Goal: Task Accomplishment & Management: Use online tool/utility

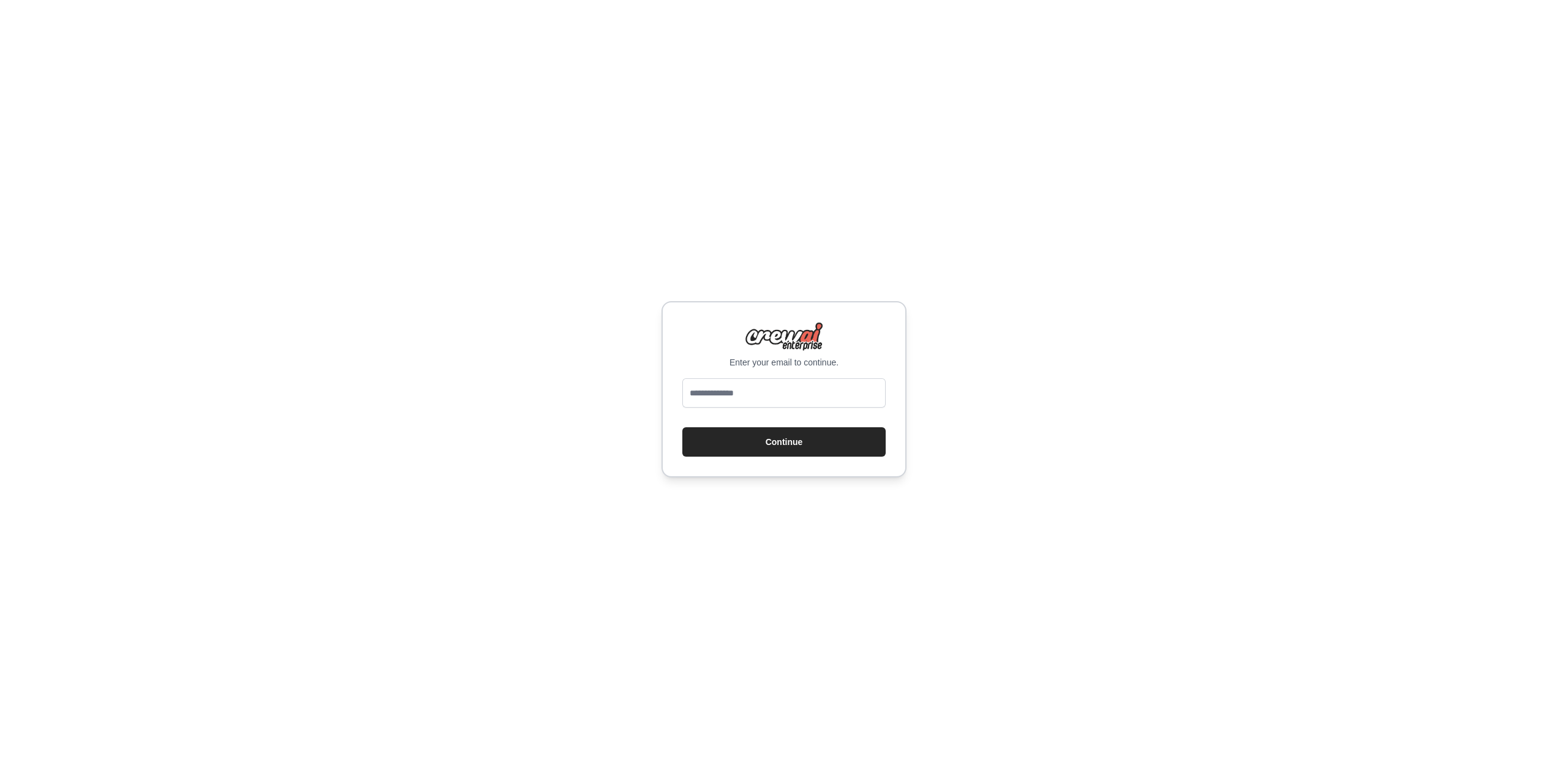
click at [761, 402] on input "email" at bounding box center [784, 393] width 203 height 29
type input "**********"
click at [682, 427] on button "Continue" at bounding box center [784, 442] width 203 height 29
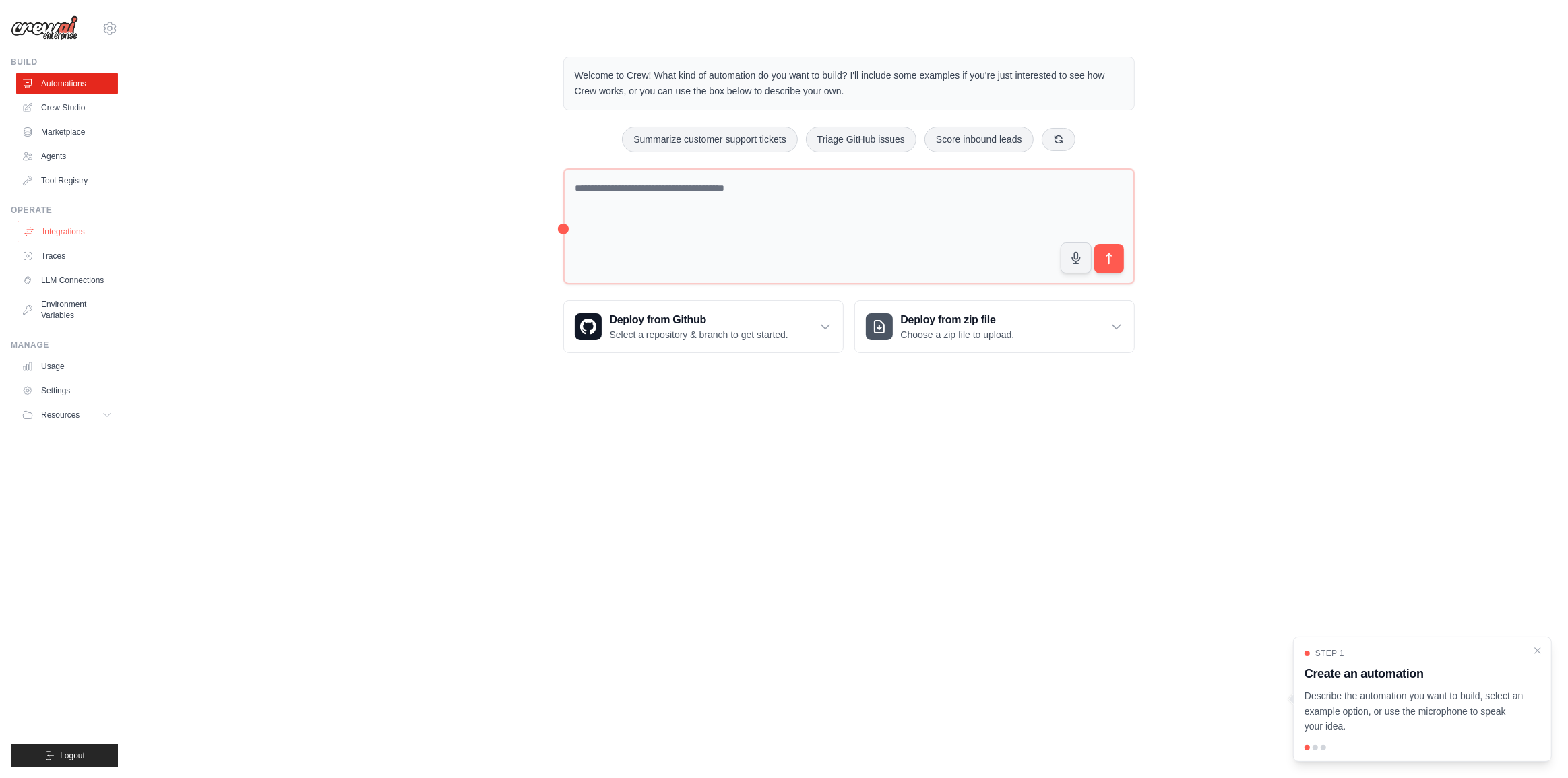
click at [86, 239] on link "Integrations" at bounding box center [69, 232] width 102 height 22
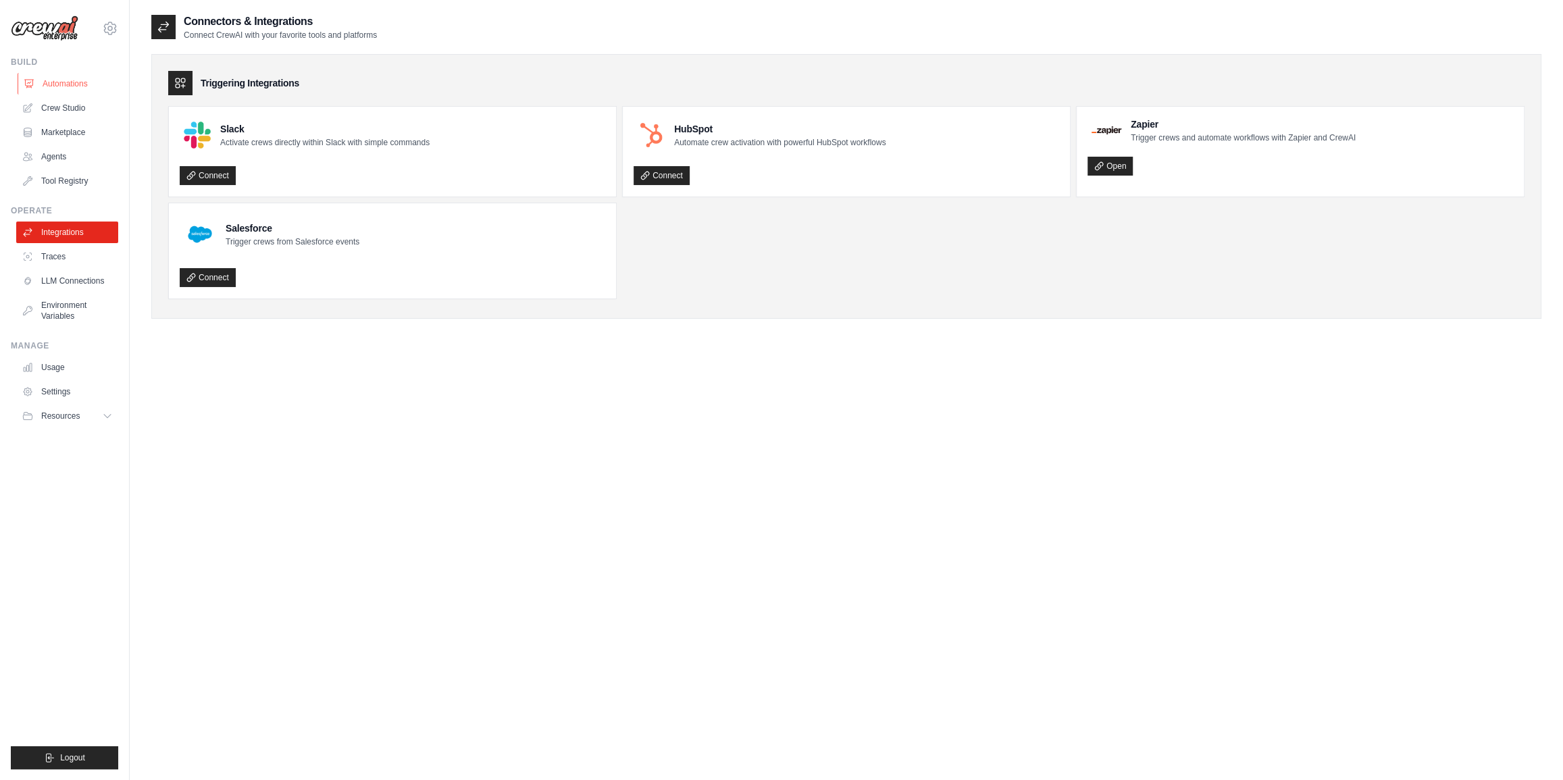
click at [77, 88] on link "Automations" at bounding box center [69, 84] width 102 height 22
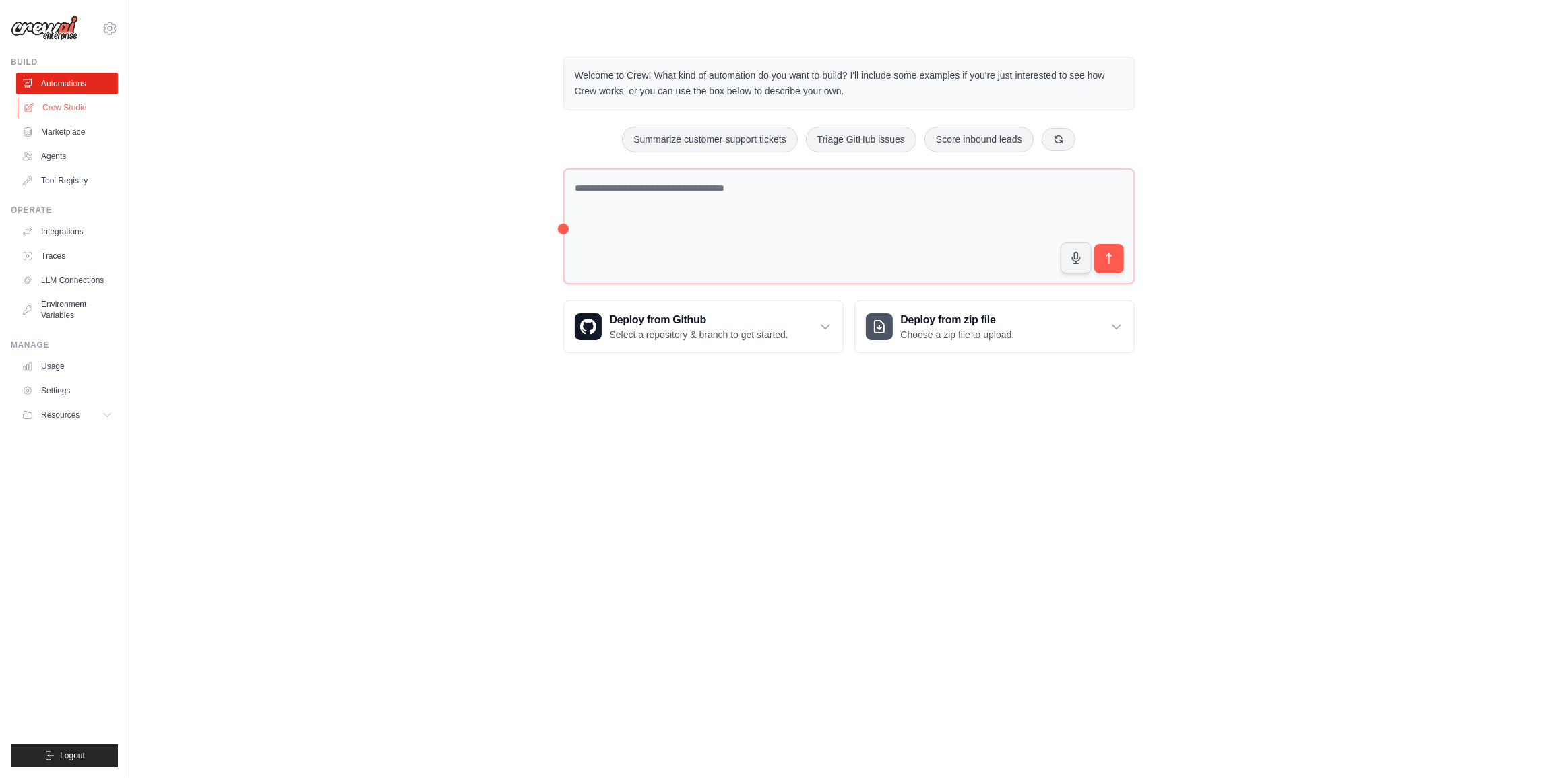
click at [53, 97] on link "Crew Studio" at bounding box center [69, 108] width 102 height 22
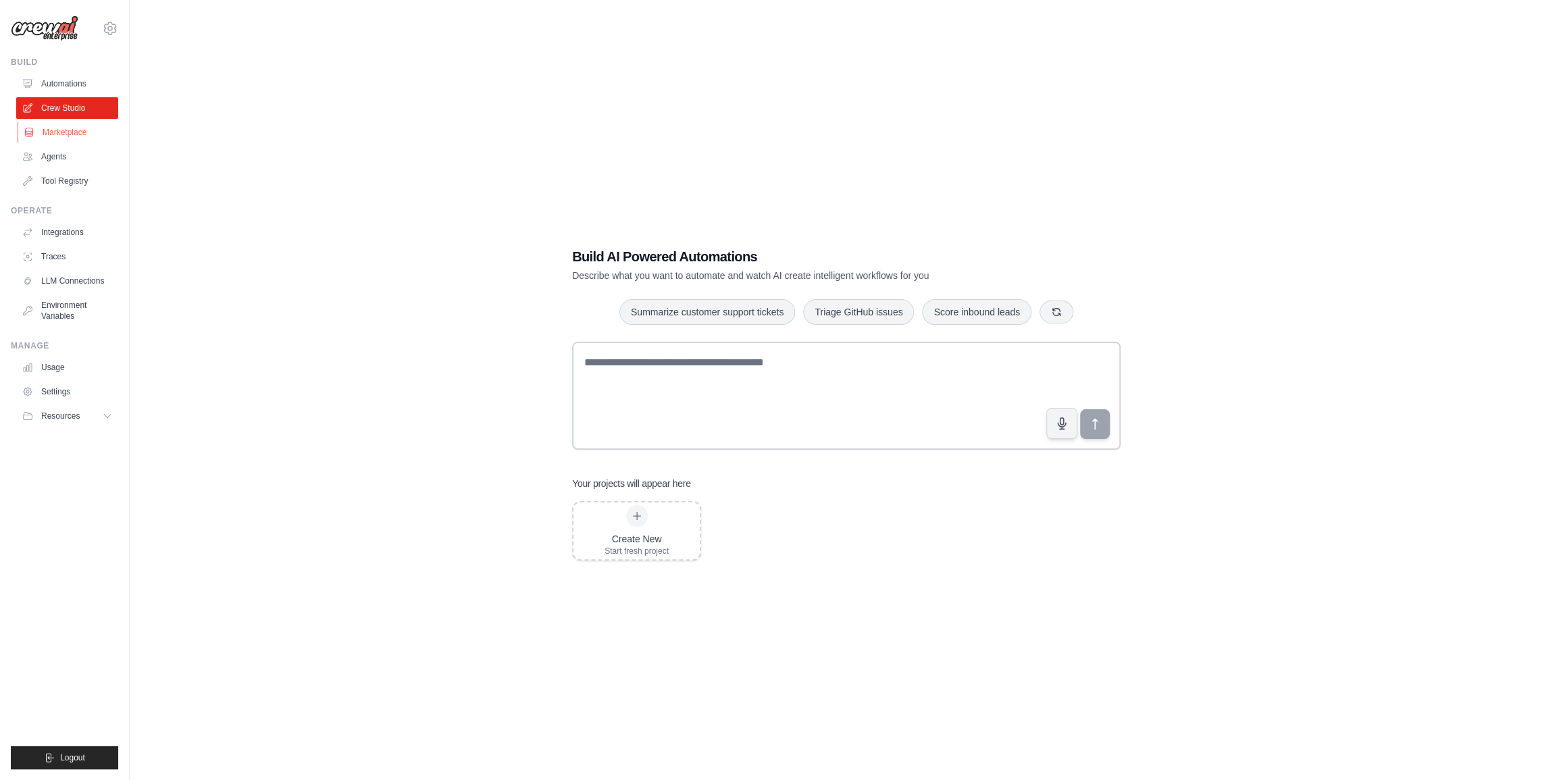
click at [70, 140] on link "Marketplace" at bounding box center [69, 133] width 102 height 22
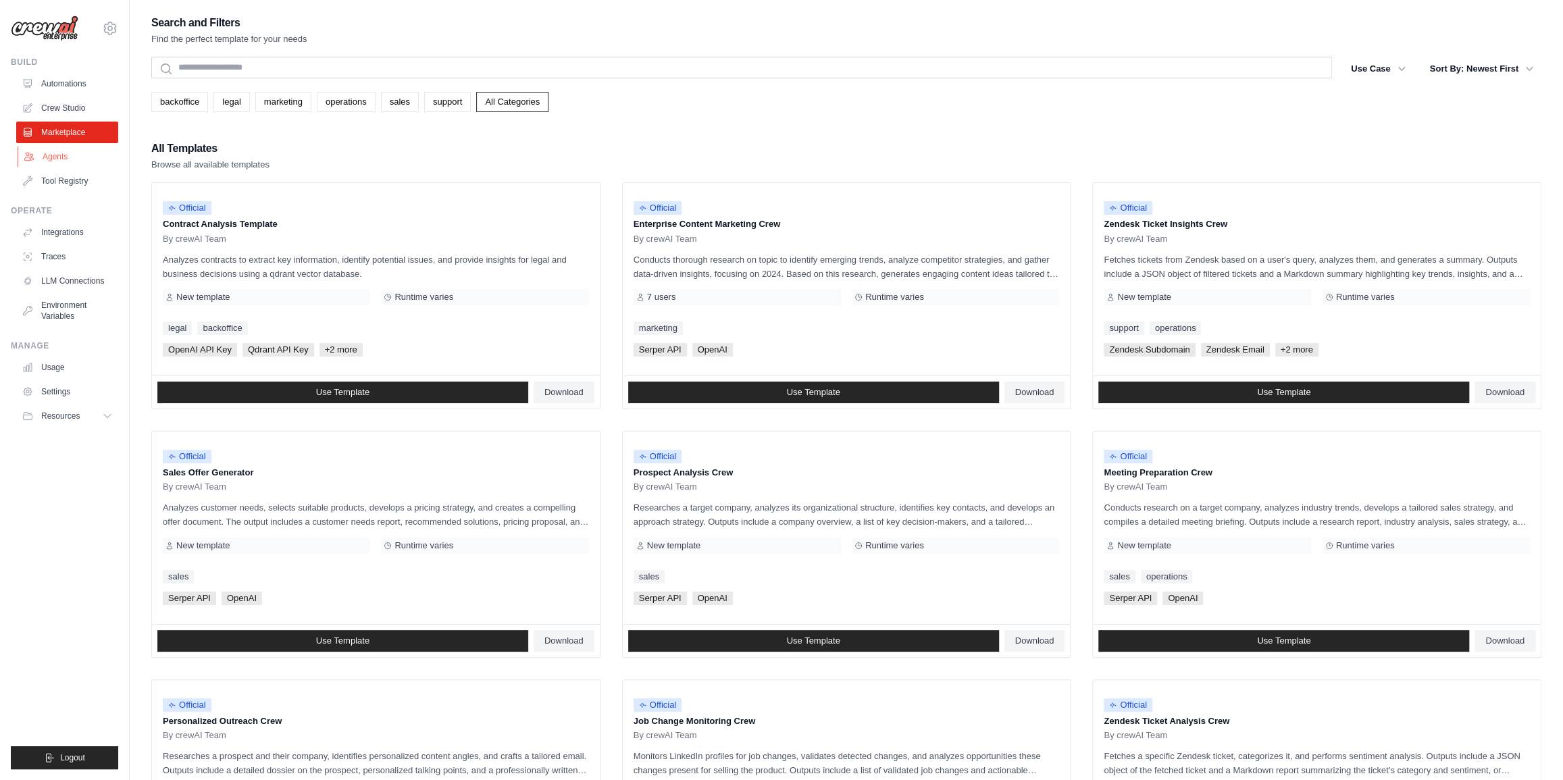
click at [61, 156] on link "Agents" at bounding box center [69, 157] width 102 height 22
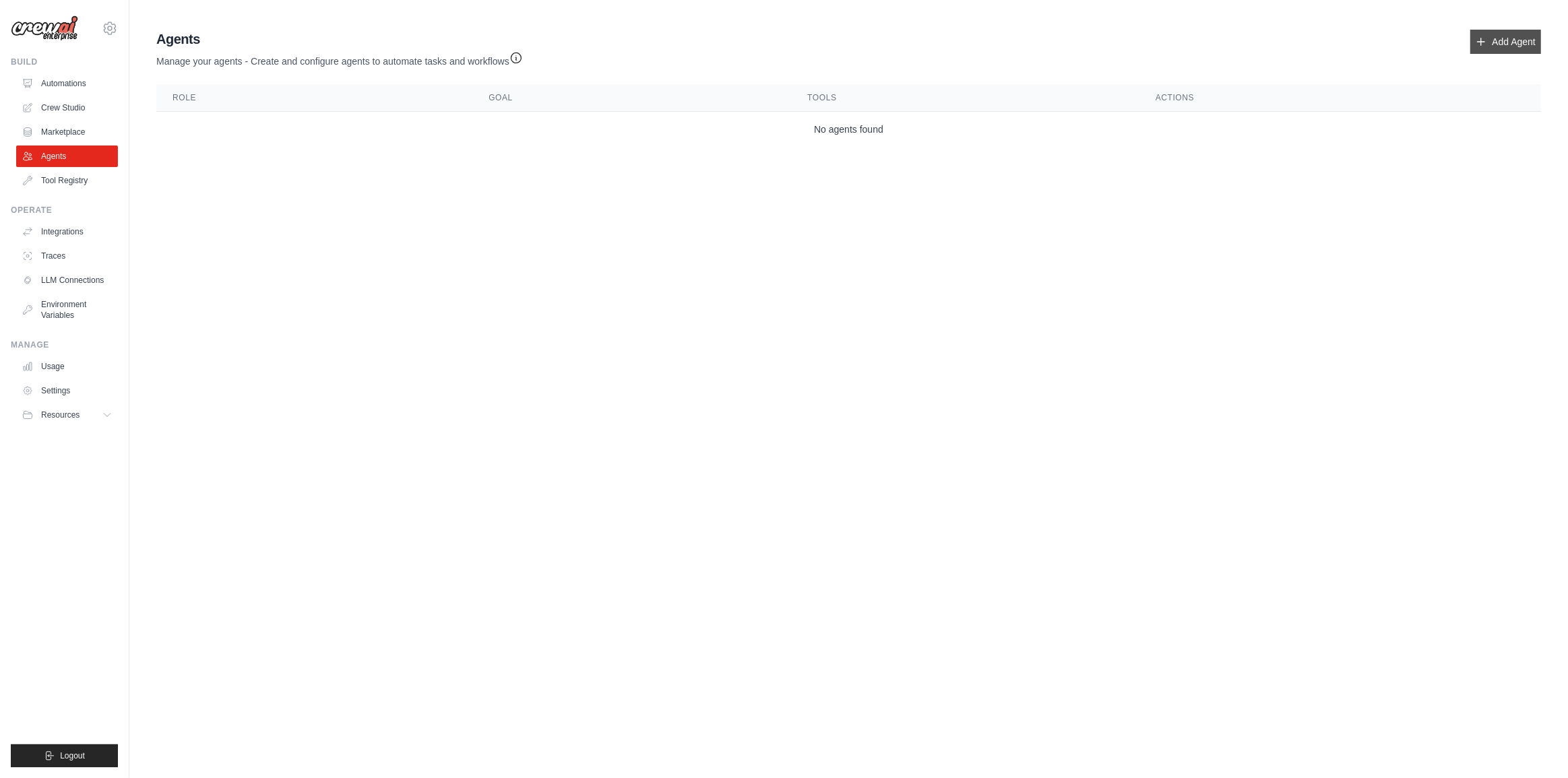
click at [1509, 34] on link "Add Agent" at bounding box center [1505, 42] width 71 height 24
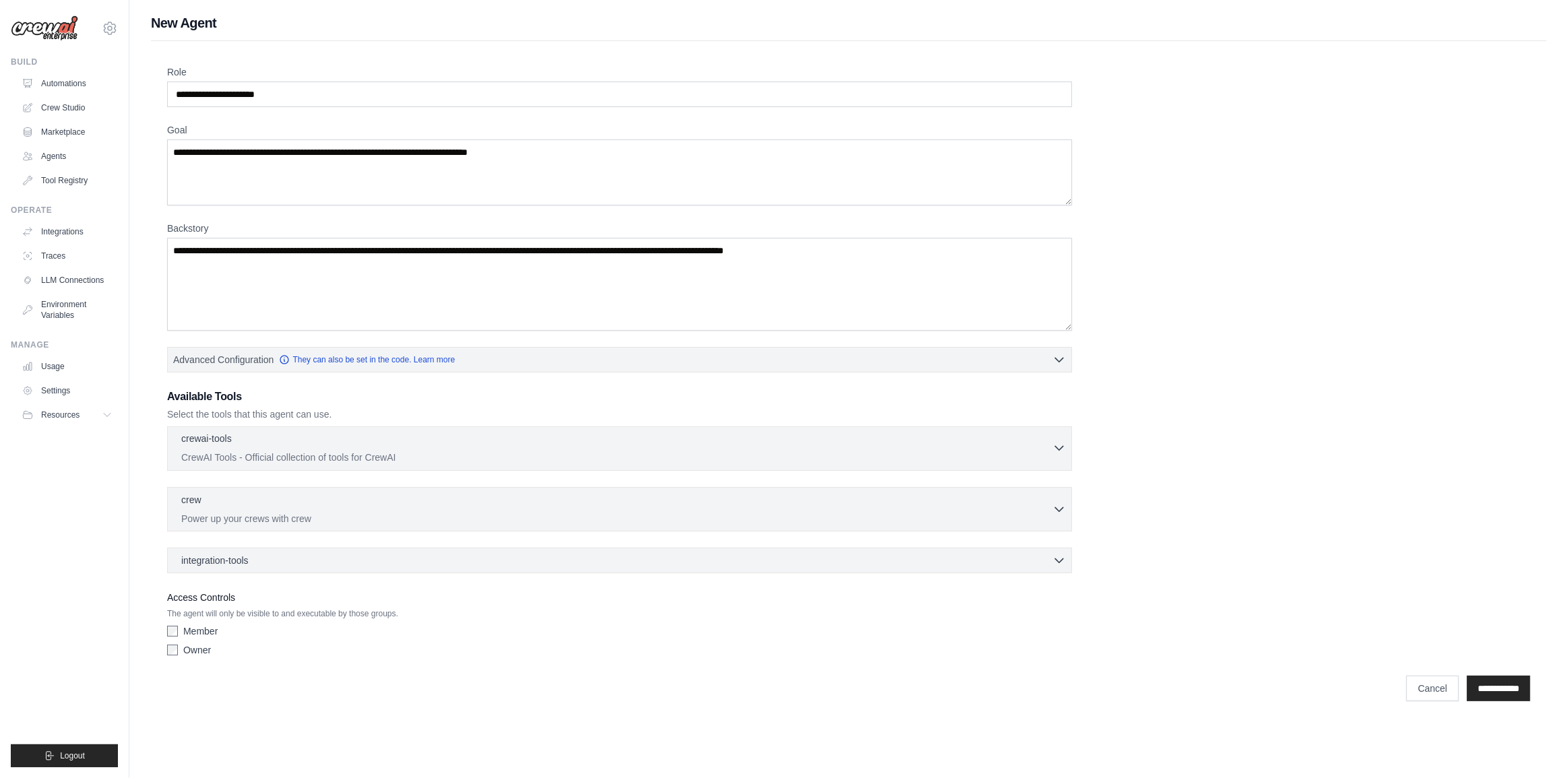
click at [393, 462] on p "CrewAI Tools - Official collection of tools for CrewAI" at bounding box center [616, 458] width 871 height 14
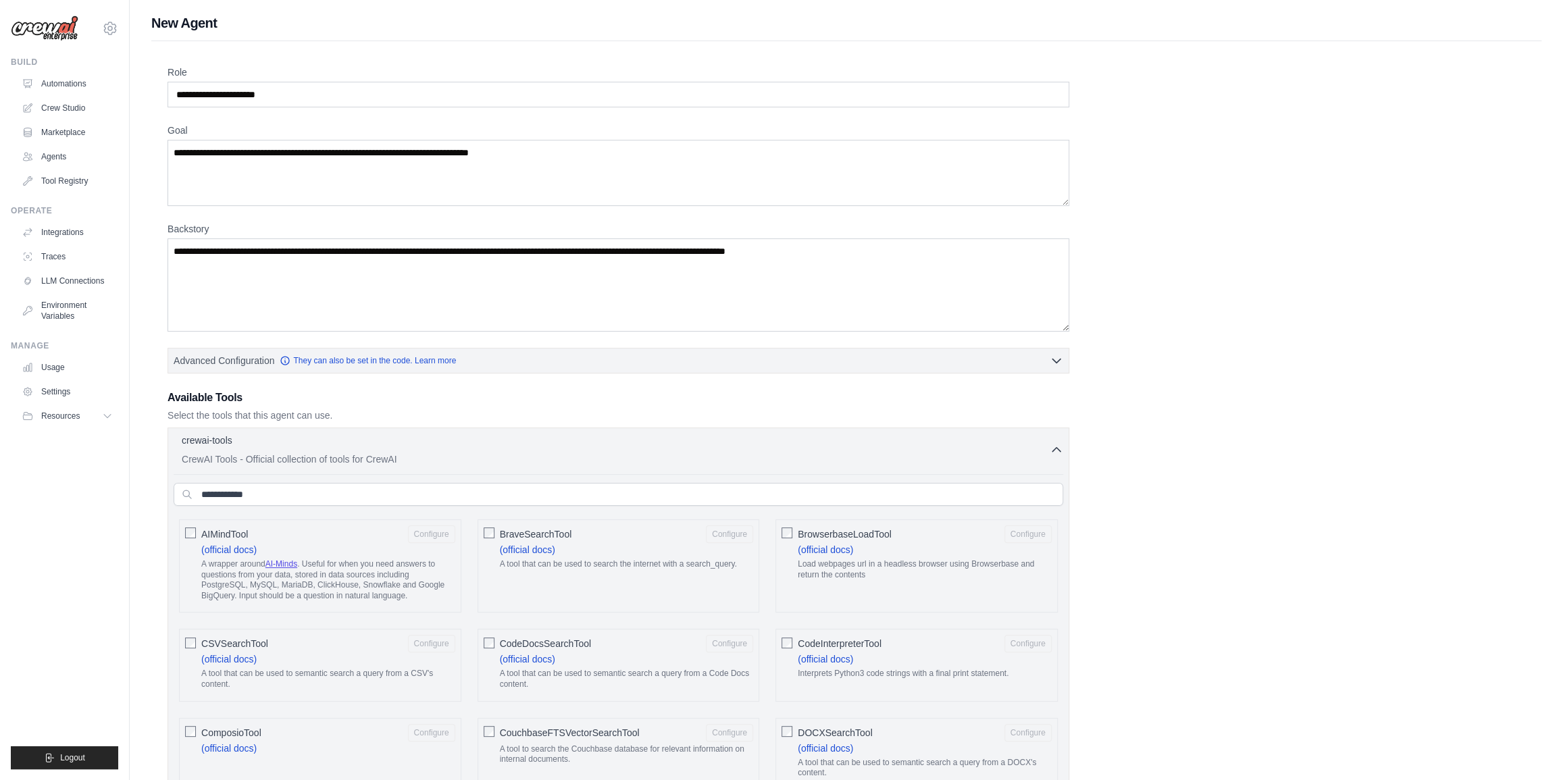
drag, startPoint x: 1360, startPoint y: 527, endPoint x: 723, endPoint y: 121, distance: 755.8
click at [417, 490] on input "text" at bounding box center [618, 494] width 889 height 23
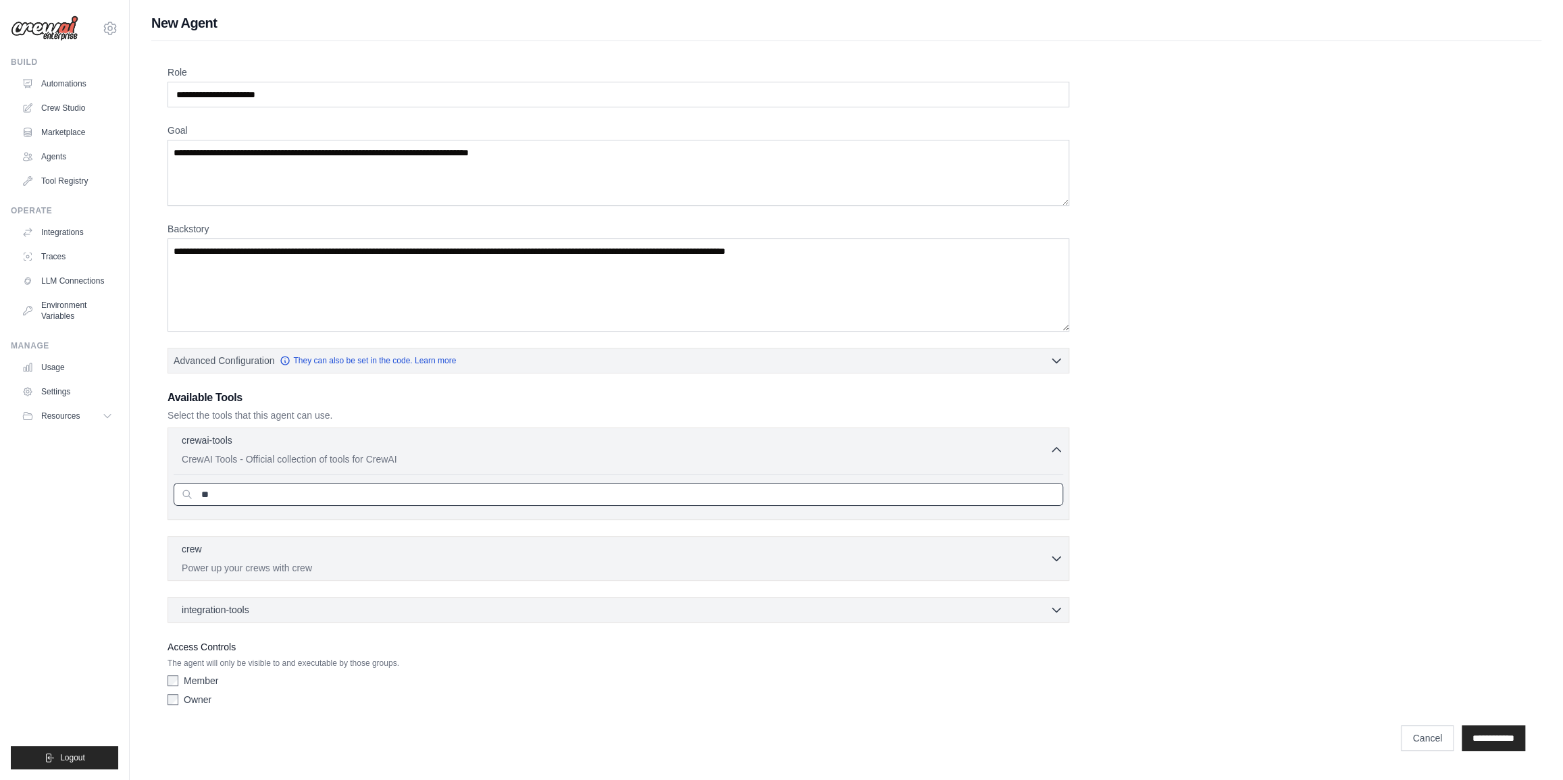
type input "*"
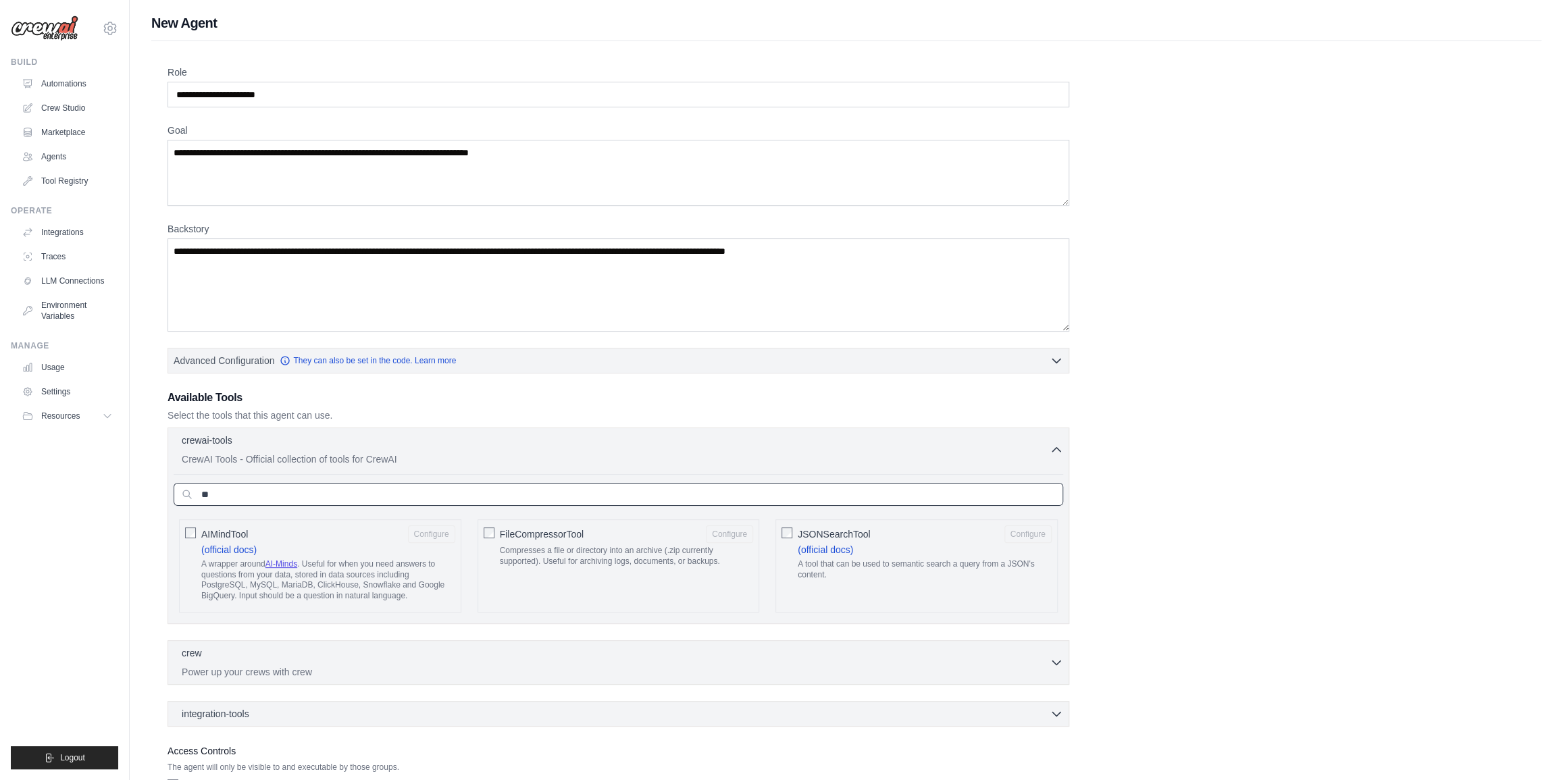
type input "*"
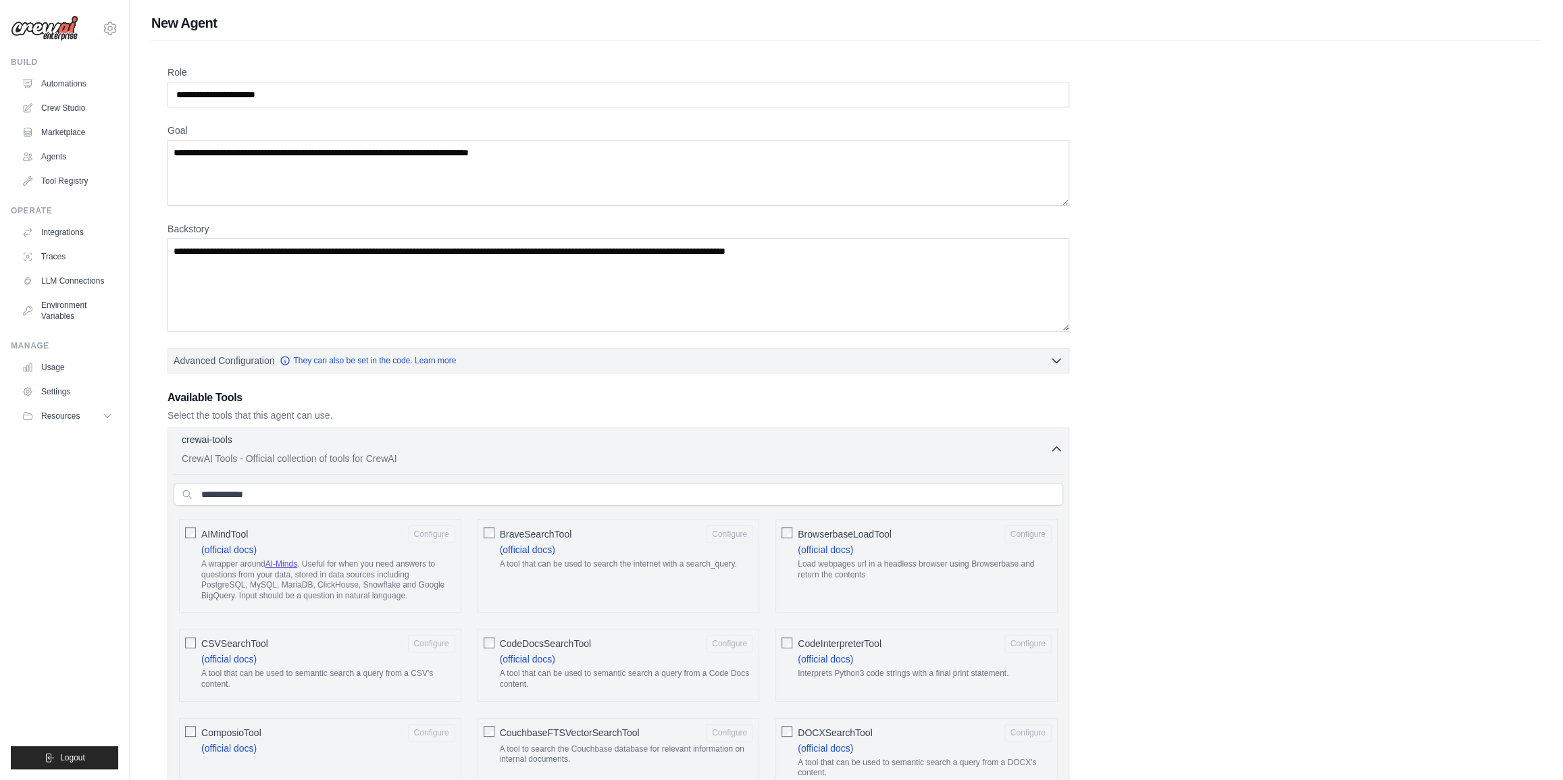
click at [1023, 452] on p "CrewAI Tools - Official collection of tools for CrewAI" at bounding box center [616, 459] width 868 height 14
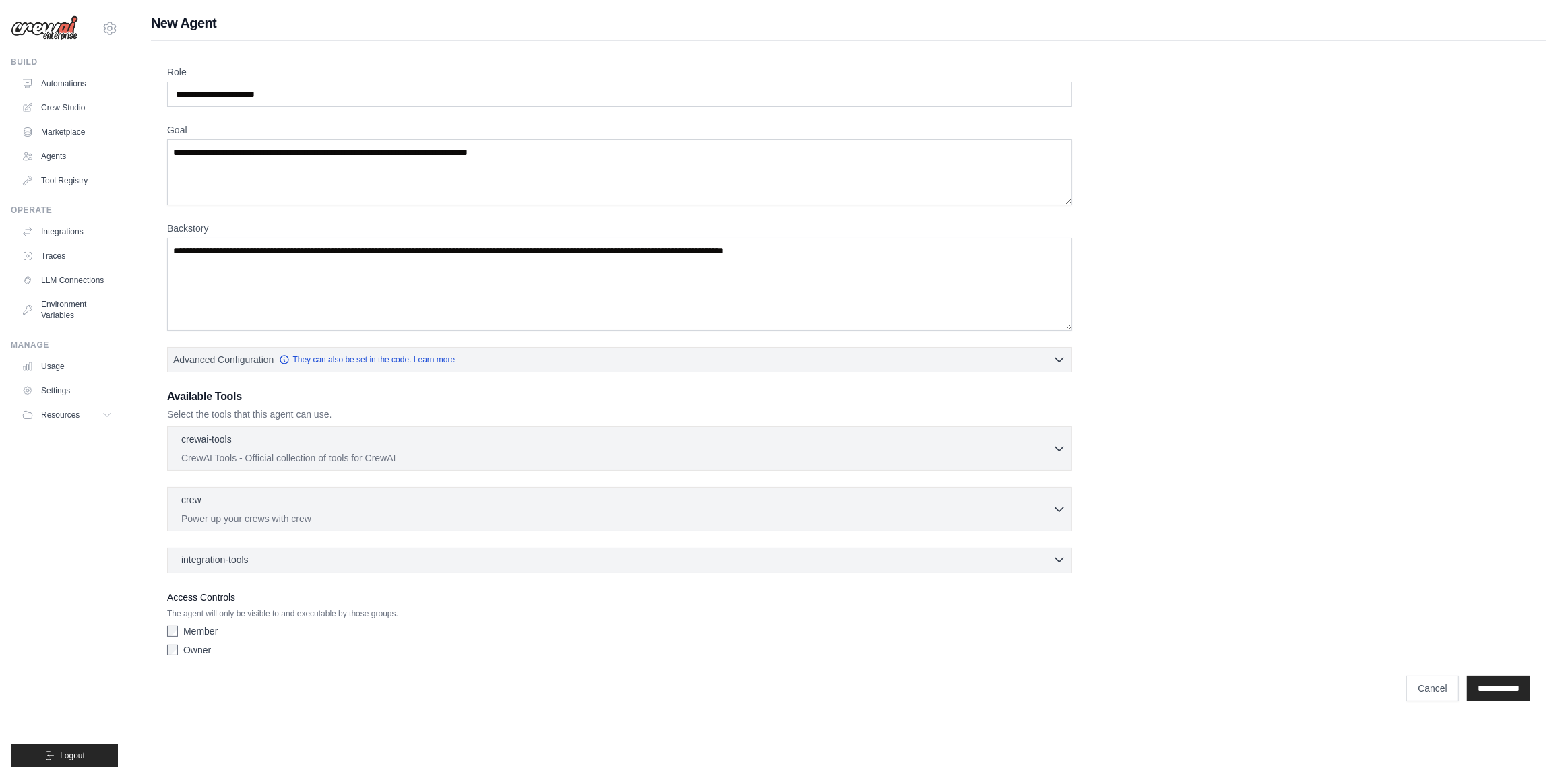
click at [237, 557] on span "integration-tools" at bounding box center [215, 560] width 68 height 14
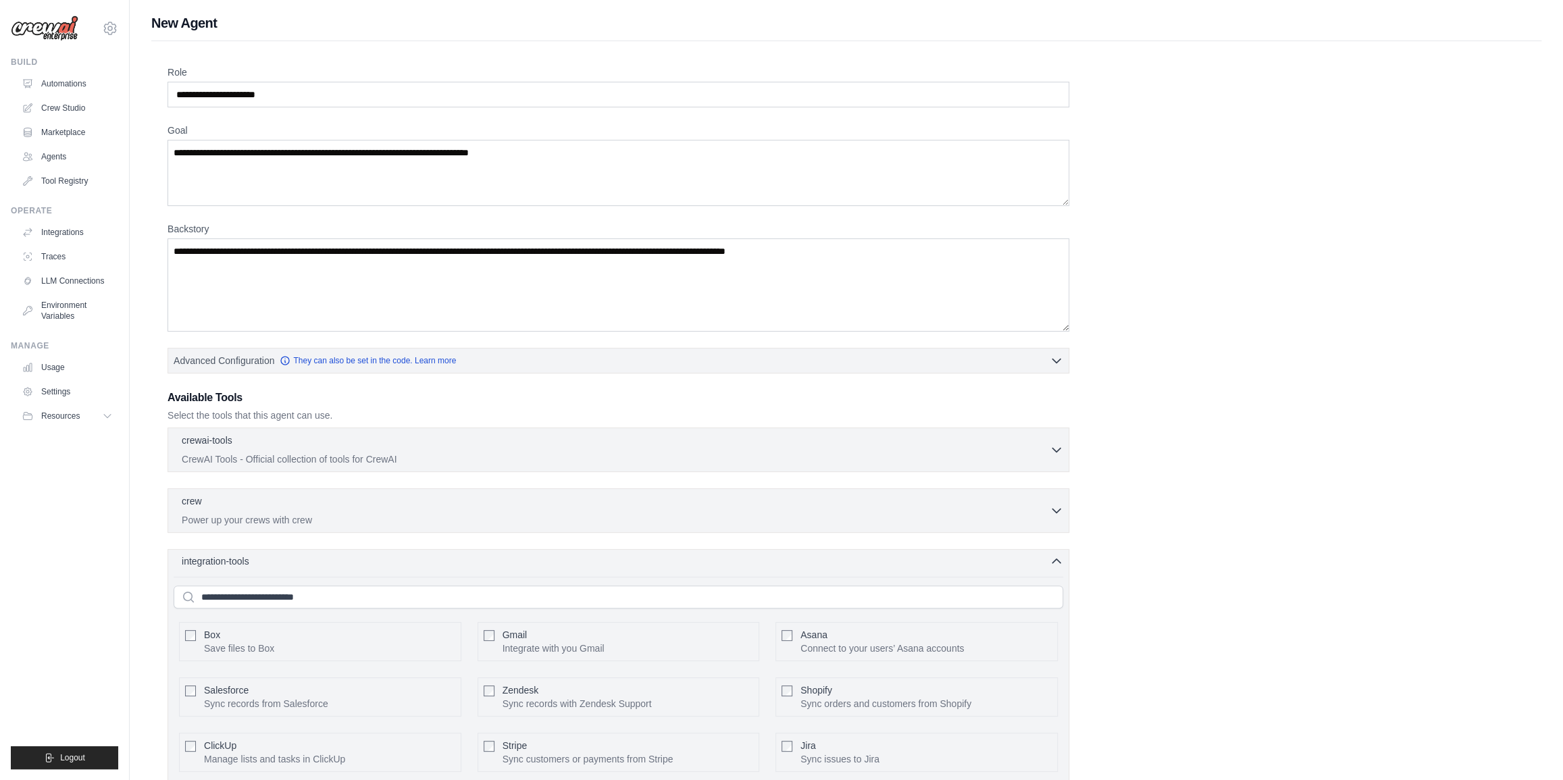
click at [239, 557] on span "integration-tools" at bounding box center [216, 561] width 68 height 14
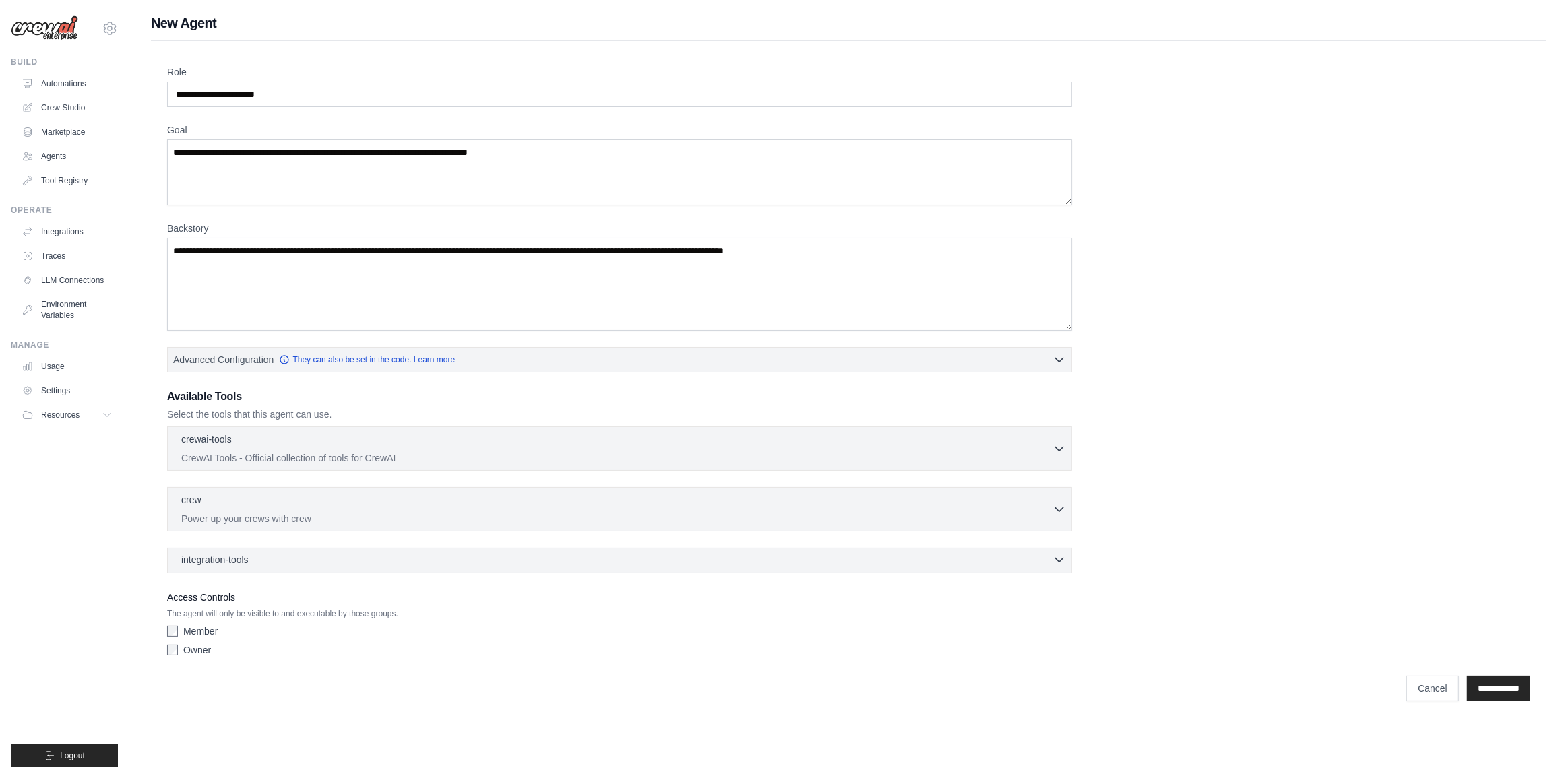
click at [238, 556] on span "integration-tools" at bounding box center [215, 560] width 68 height 14
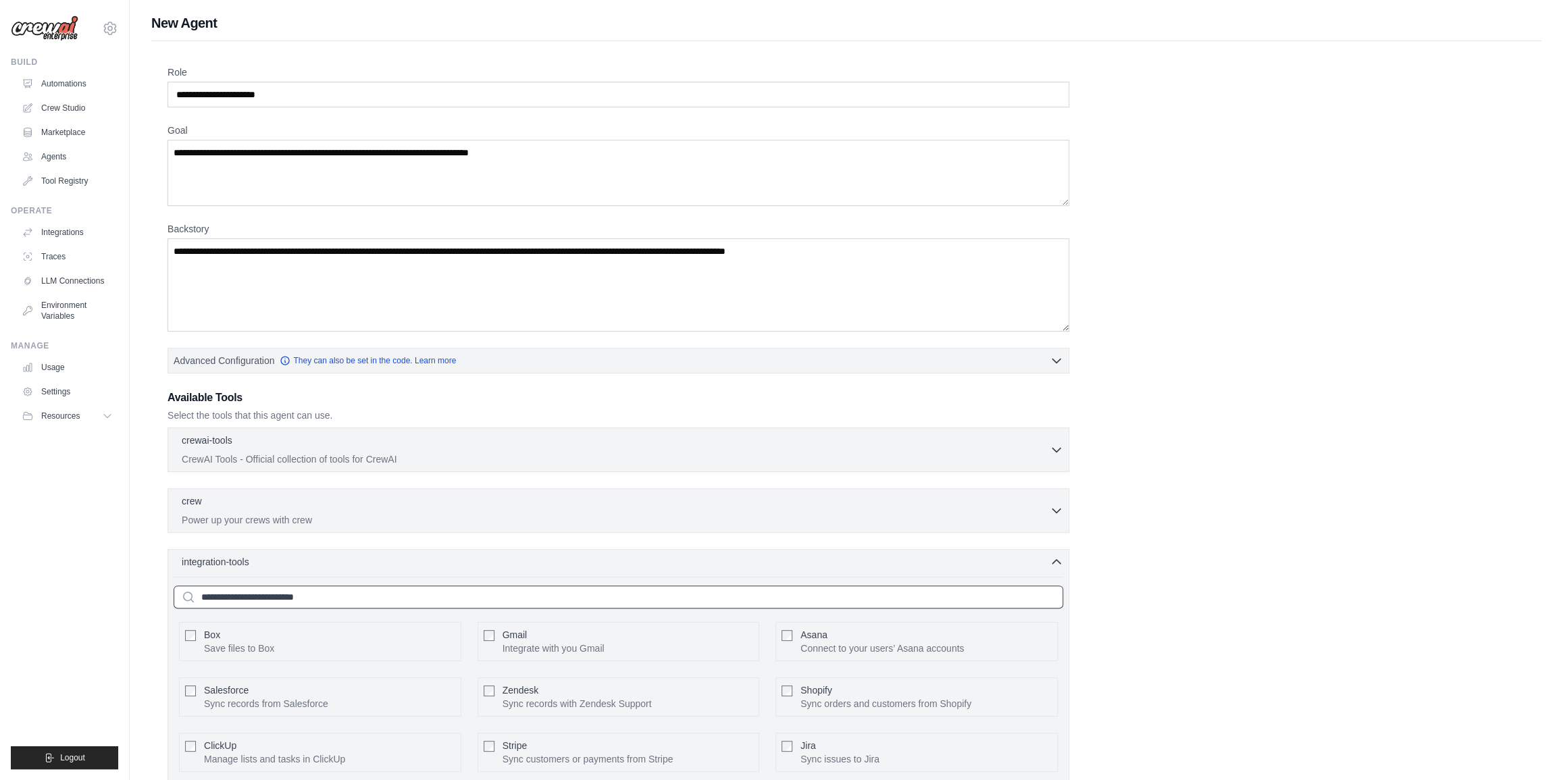
click at [255, 588] on input "text" at bounding box center [618, 597] width 889 height 23
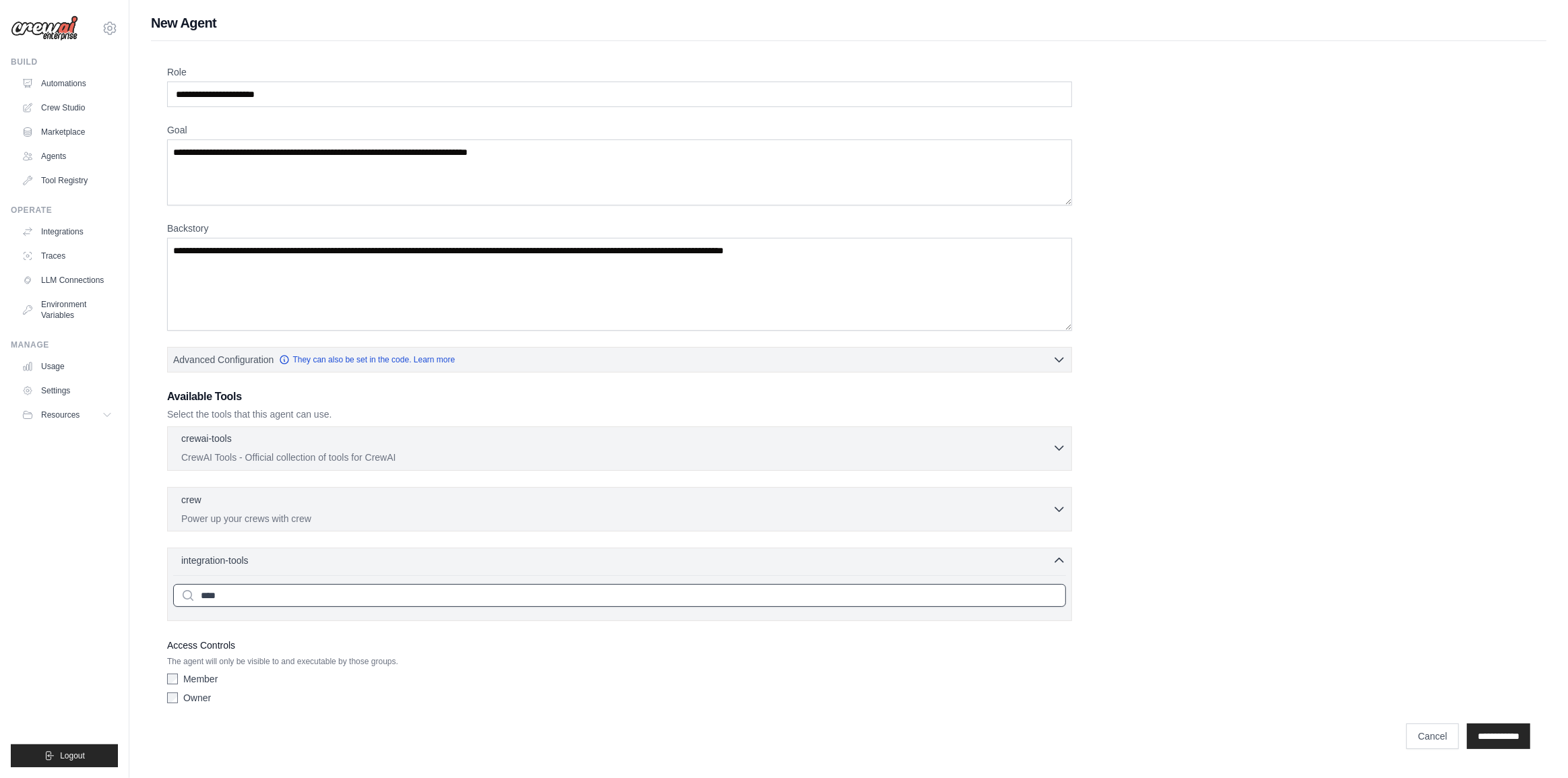
type input "****"
click at [276, 452] on p "CrewAI Tools - Official collection of tools for CrewAI" at bounding box center [616, 458] width 871 height 14
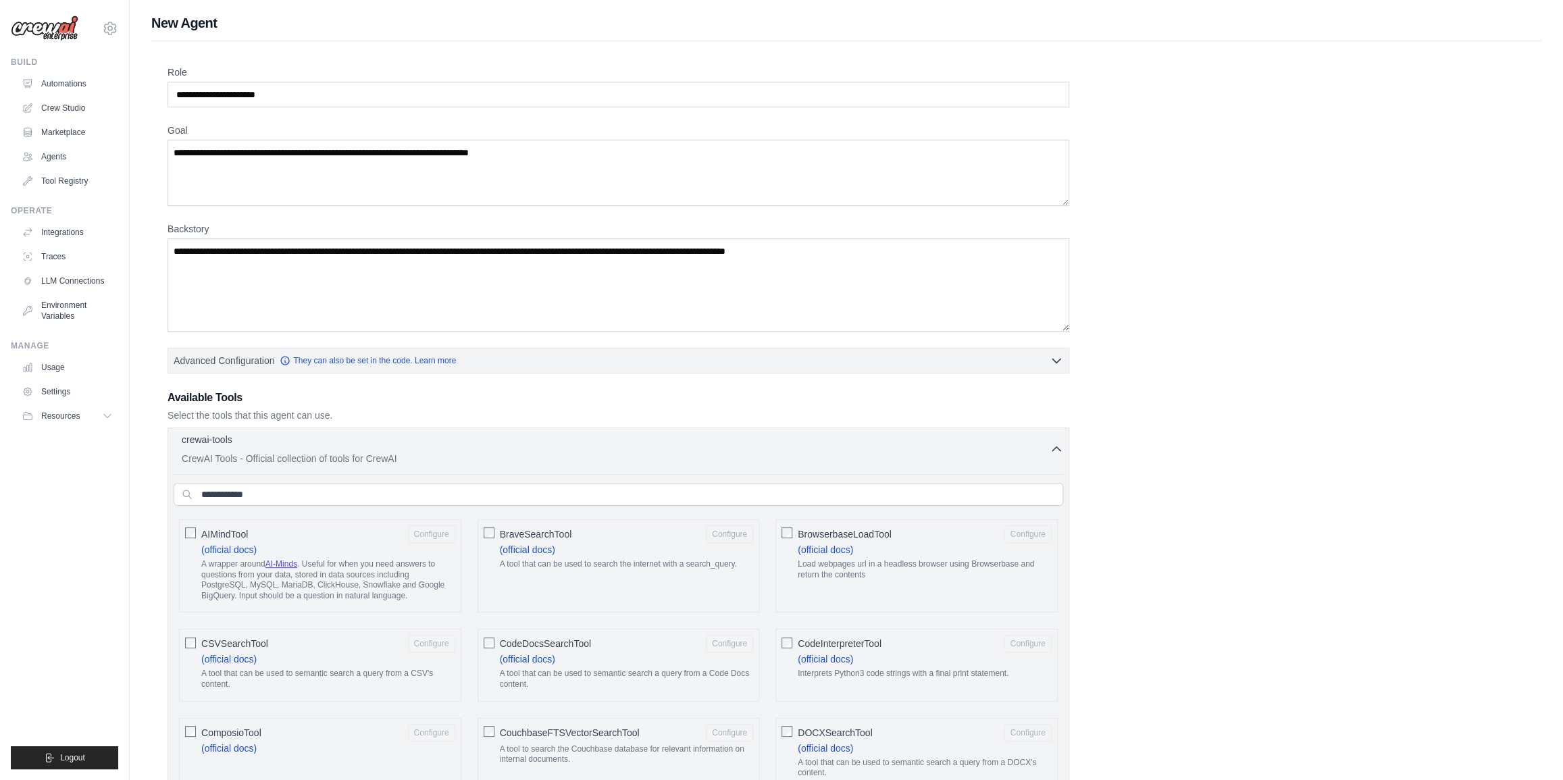
click at [277, 453] on p "CrewAI Tools - Official collection of tools for CrewAI" at bounding box center [616, 459] width 868 height 14
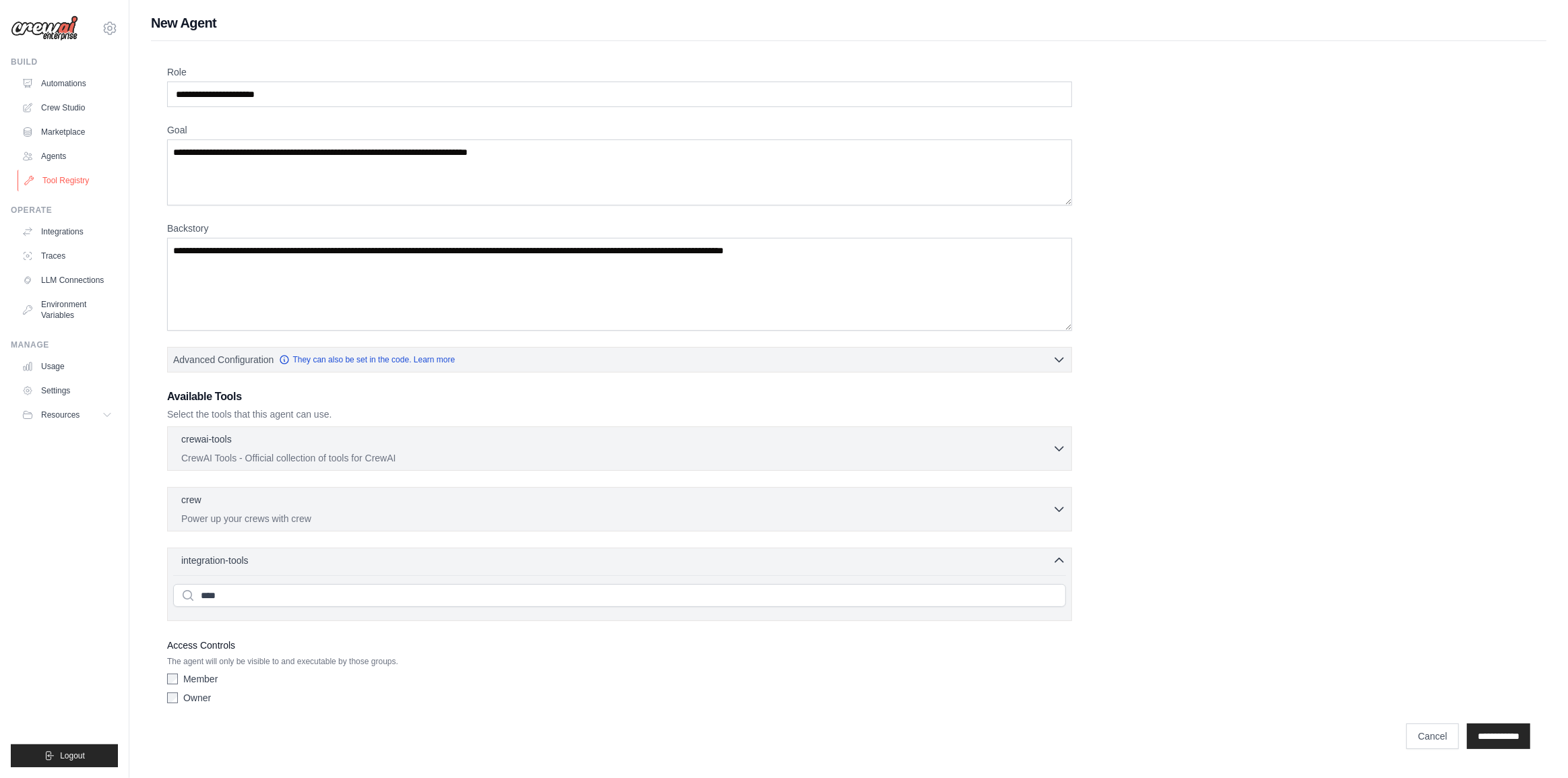
click at [56, 190] on link "Tool Registry" at bounding box center [69, 181] width 102 height 22
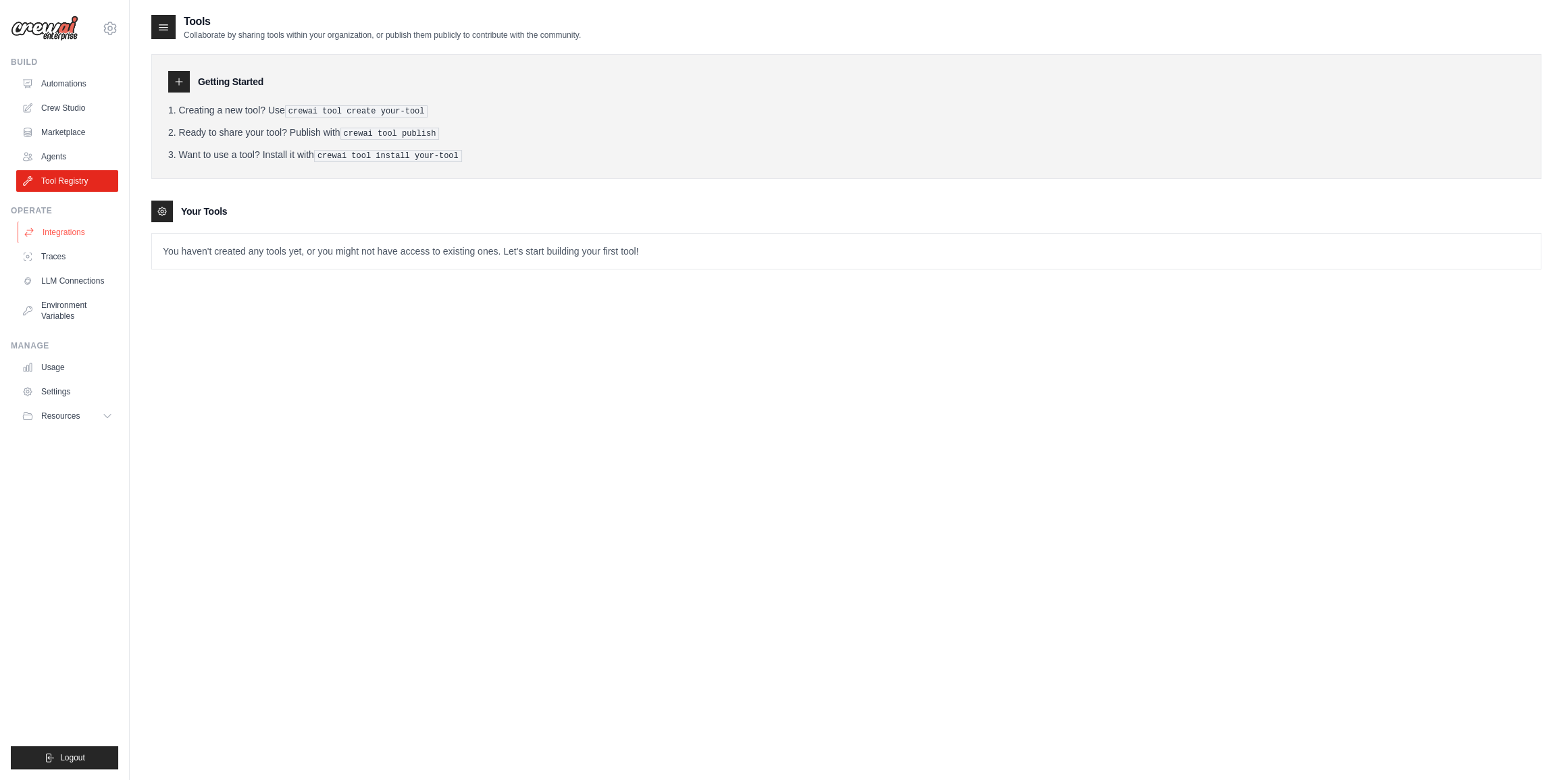
click at [51, 236] on link "Integrations" at bounding box center [69, 233] width 102 height 22
